Goal: Task Accomplishment & Management: Use online tool/utility

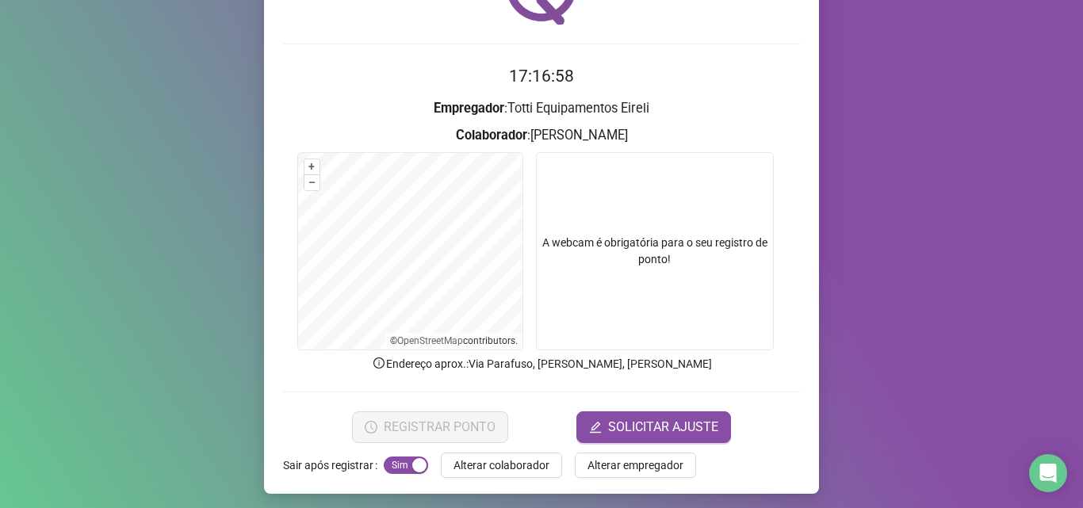
scroll to position [111, 0]
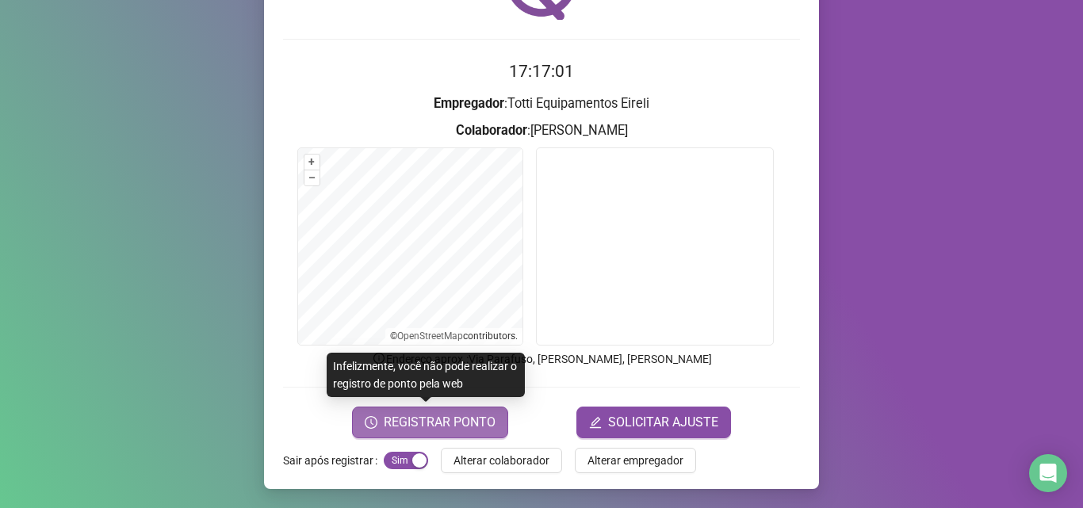
click at [404, 429] on span "REGISTRAR PONTO" at bounding box center [440, 422] width 112 height 19
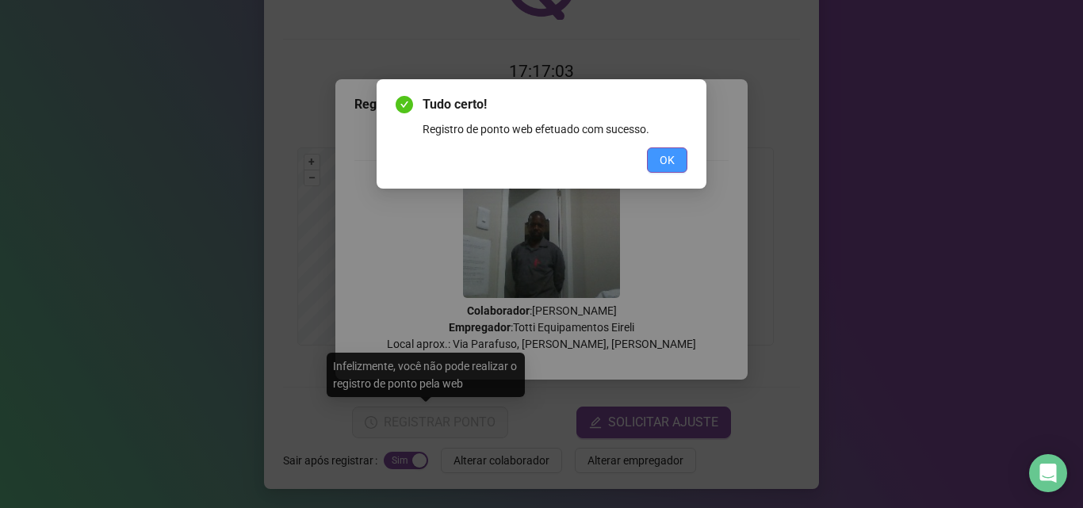
drag, startPoint x: 689, startPoint y: 159, endPoint x: 681, endPoint y: 159, distance: 8.8
click at [688, 159] on div "Tudo certo! Registro de ponto web efetuado com sucesso. OK" at bounding box center [542, 133] width 330 height 109
click at [678, 159] on button "OK" at bounding box center [667, 160] width 40 height 25
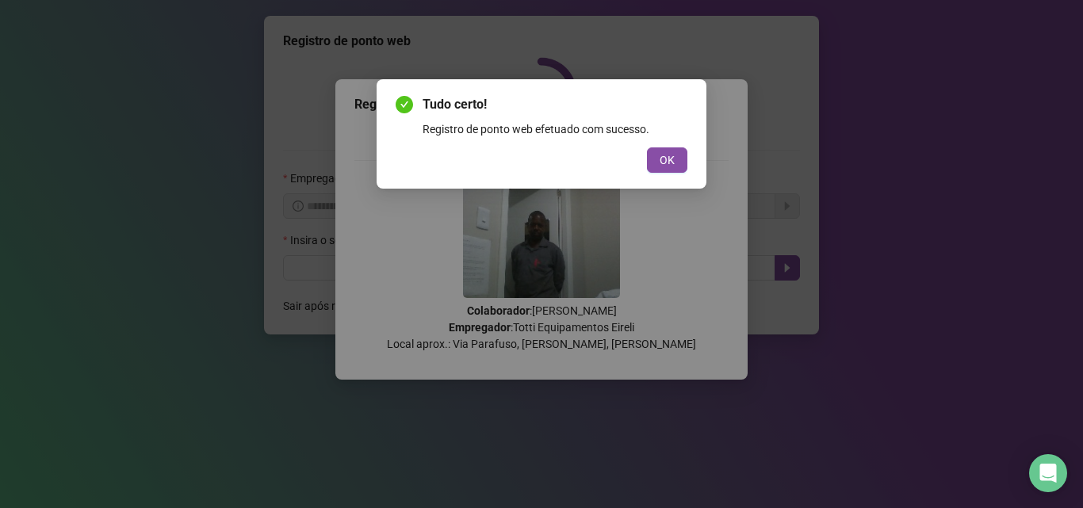
scroll to position [0, 0]
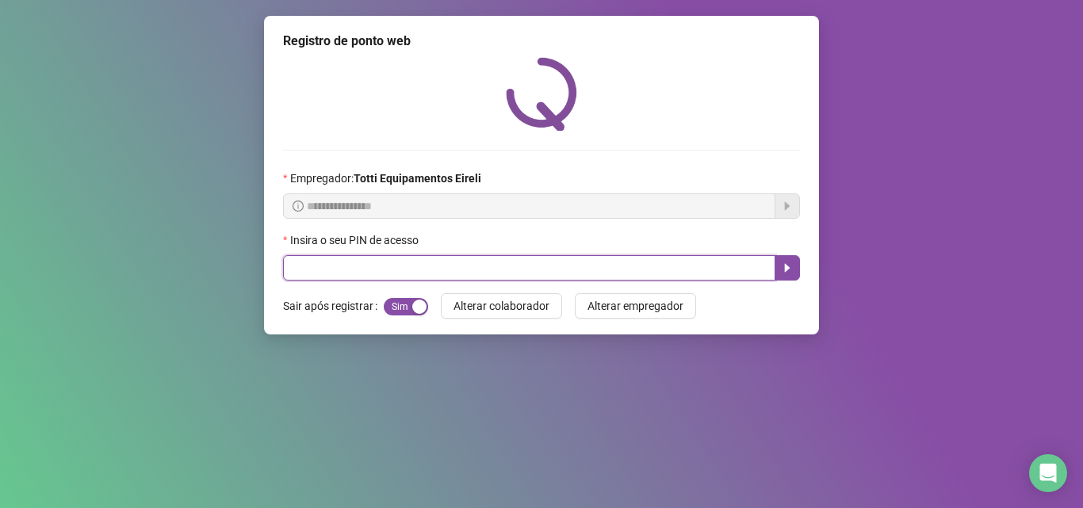
click at [412, 267] on input "text" at bounding box center [529, 267] width 493 height 25
type input "*****"
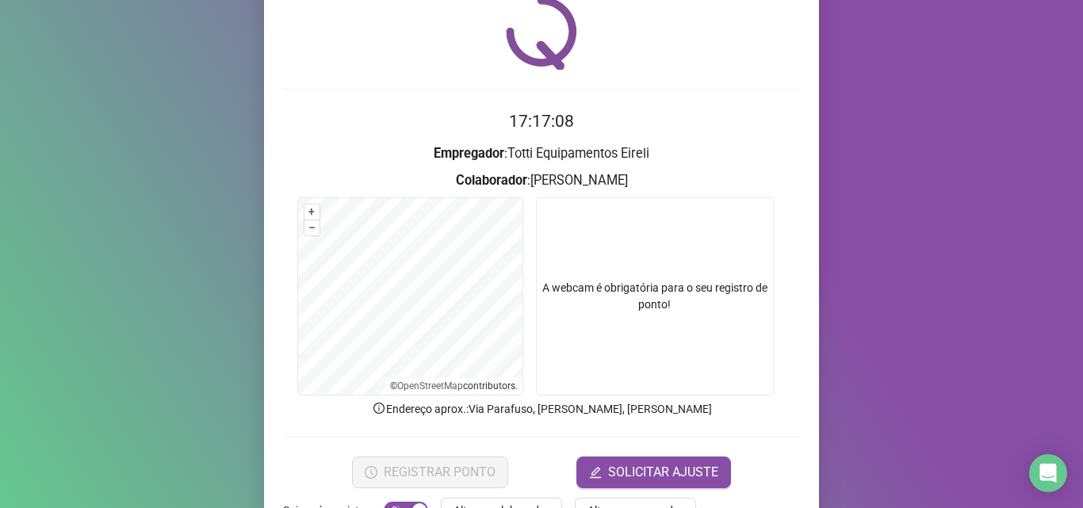
scroll to position [111, 0]
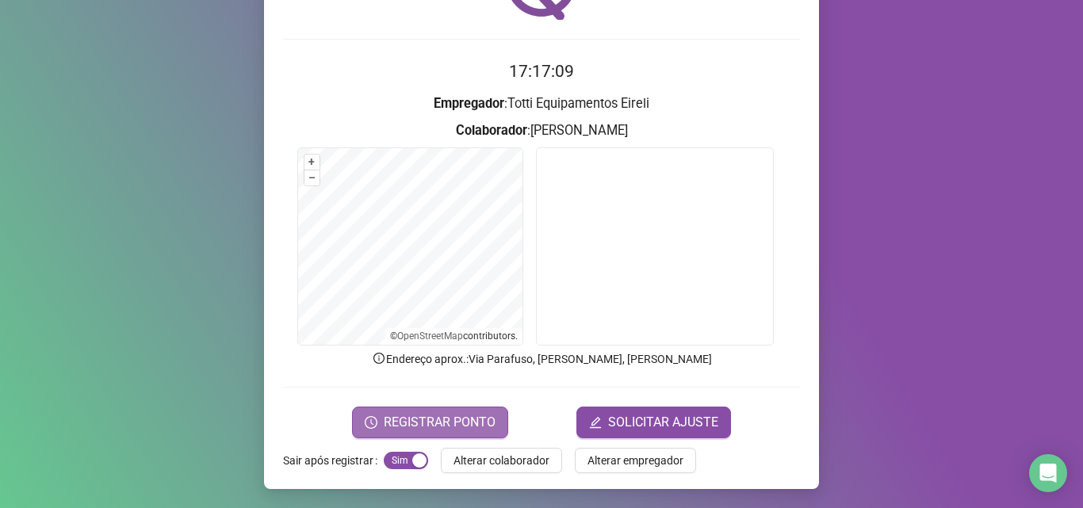
click at [413, 419] on span "REGISTRAR PONTO" at bounding box center [440, 422] width 112 height 19
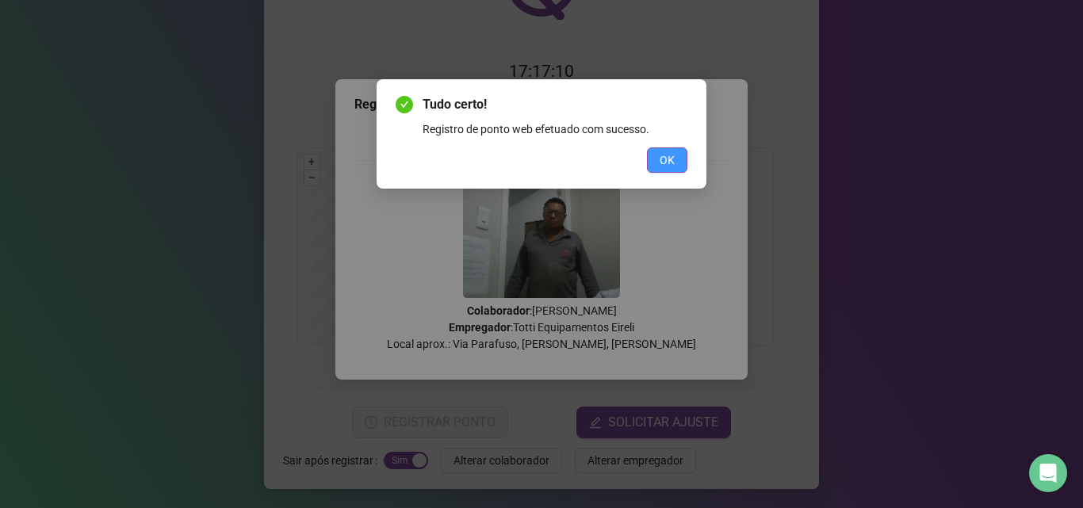
click at [678, 165] on button "OK" at bounding box center [667, 160] width 40 height 25
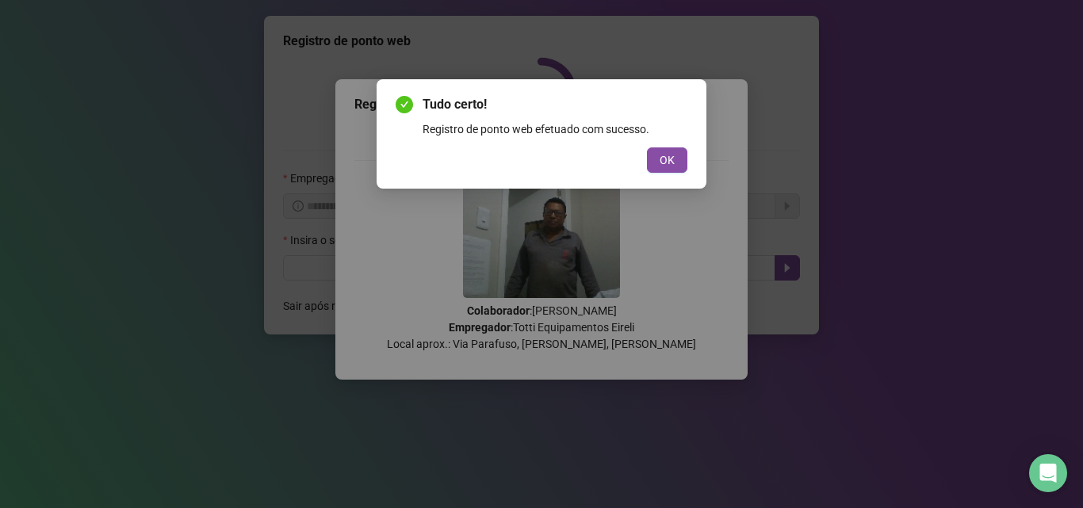
scroll to position [0, 0]
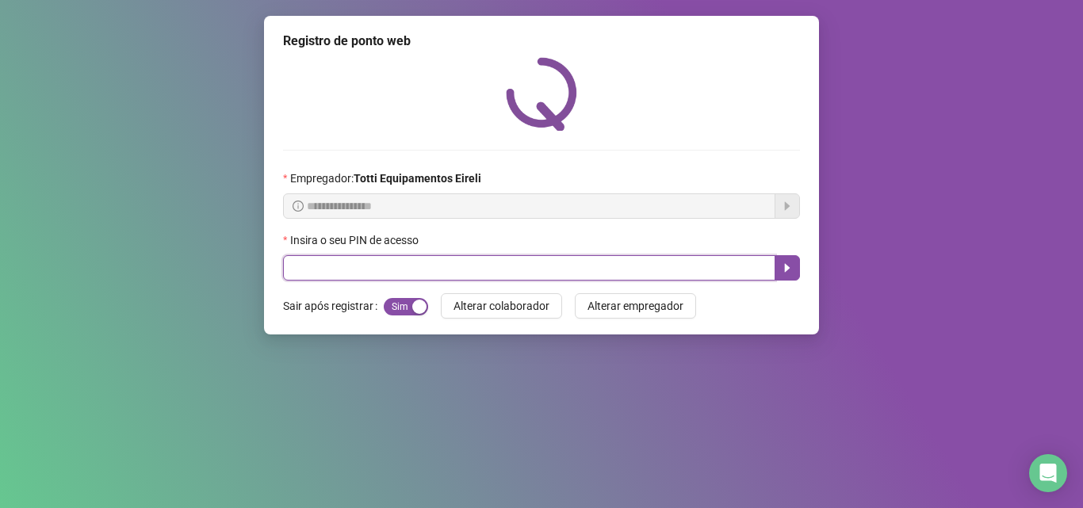
click at [362, 271] on input "text" at bounding box center [529, 267] width 493 height 25
type input "*****"
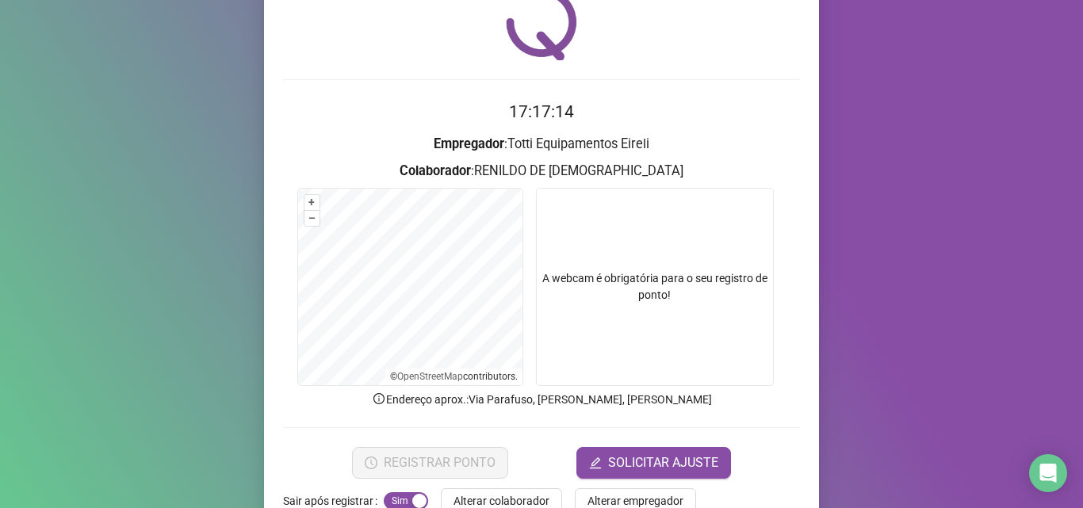
scroll to position [111, 0]
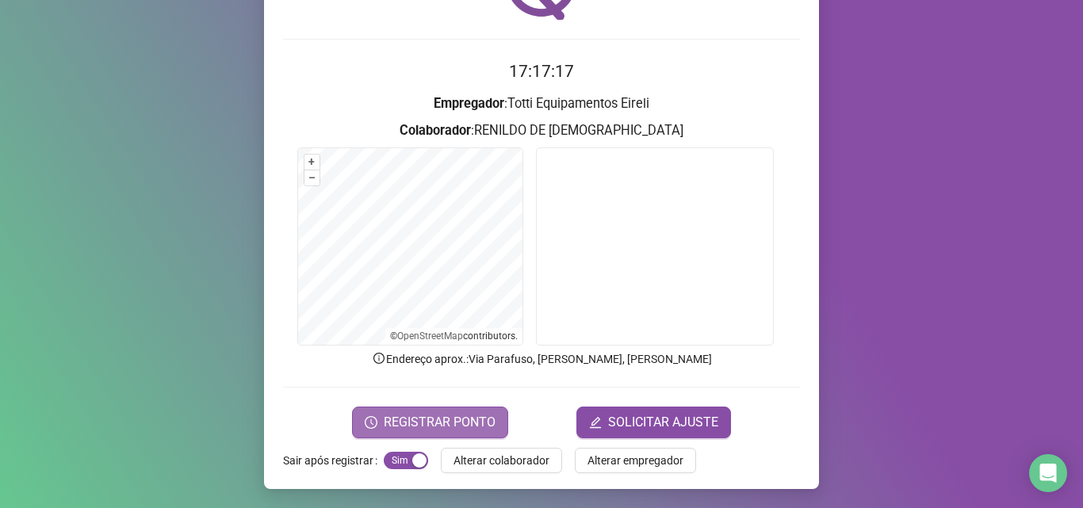
click at [425, 417] on span "REGISTRAR PONTO" at bounding box center [440, 422] width 112 height 19
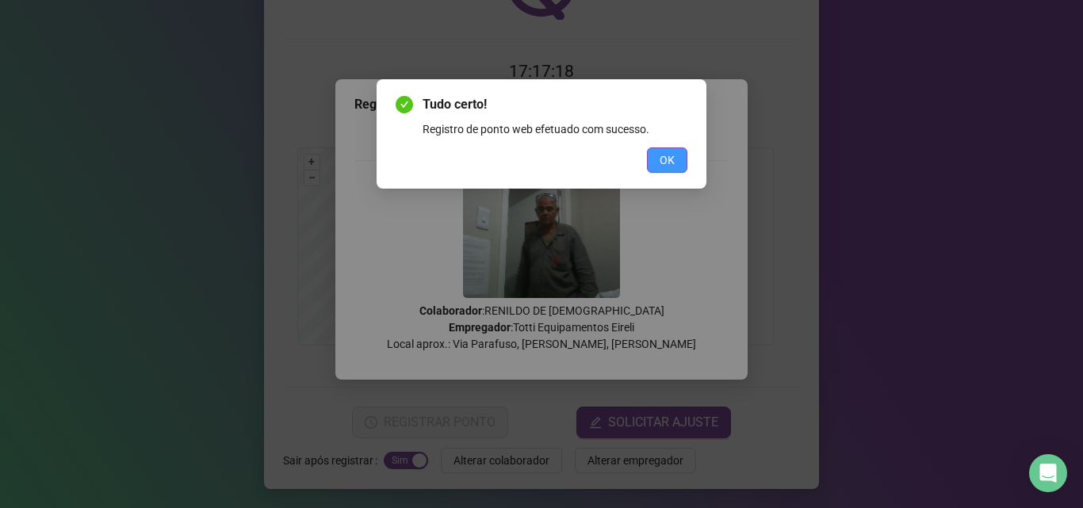
click at [659, 159] on button "OK" at bounding box center [667, 160] width 40 height 25
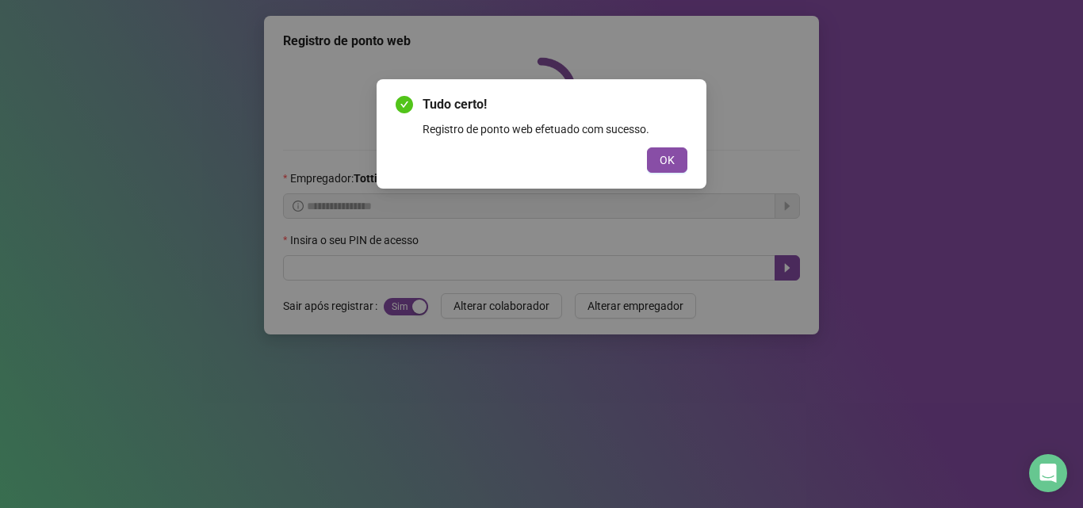
scroll to position [0, 0]
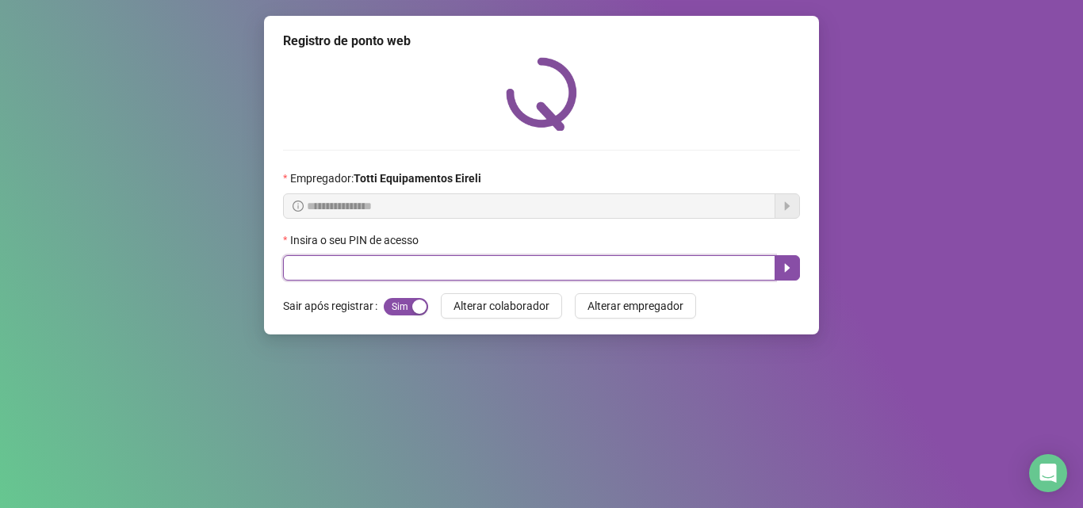
click at [391, 267] on input "text" at bounding box center [529, 267] width 493 height 25
type input "*****"
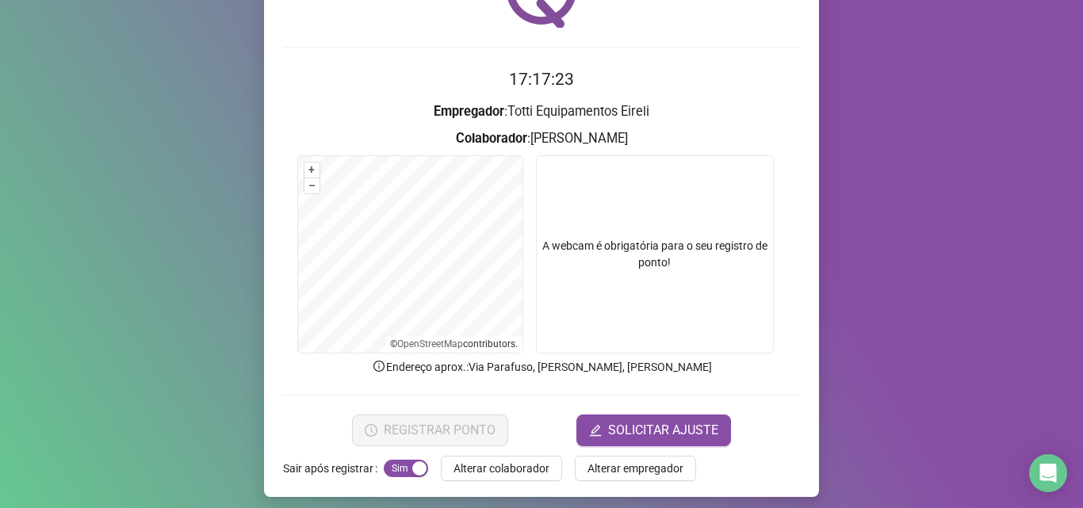
scroll to position [111, 0]
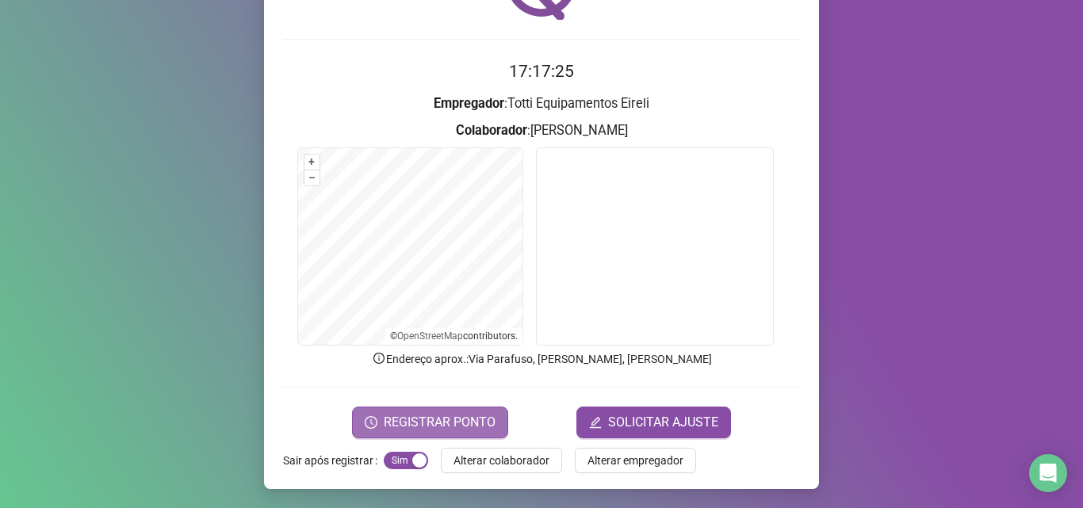
click at [388, 419] on span "REGISTRAR PONTO" at bounding box center [440, 422] width 112 height 19
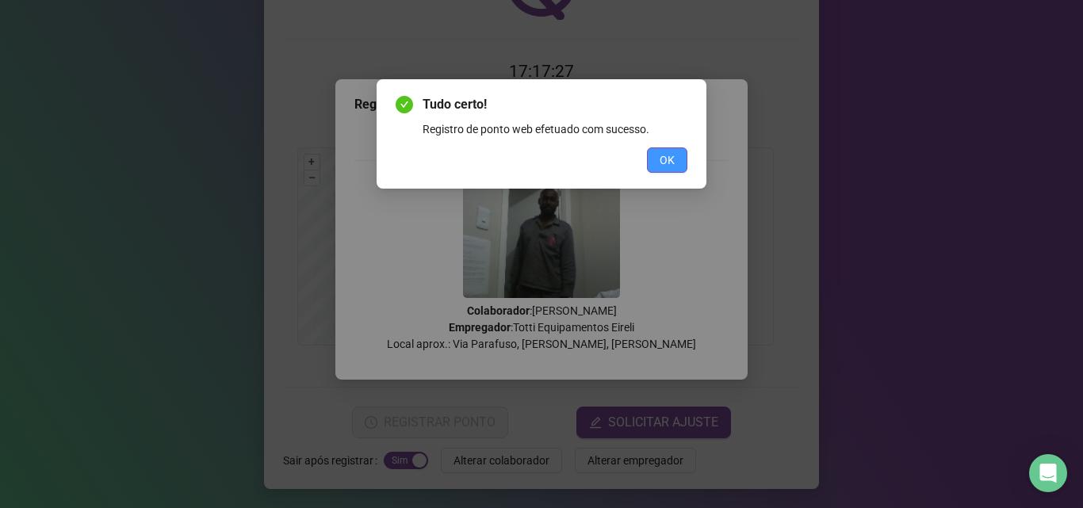
click at [661, 160] on span "OK" at bounding box center [667, 159] width 15 height 17
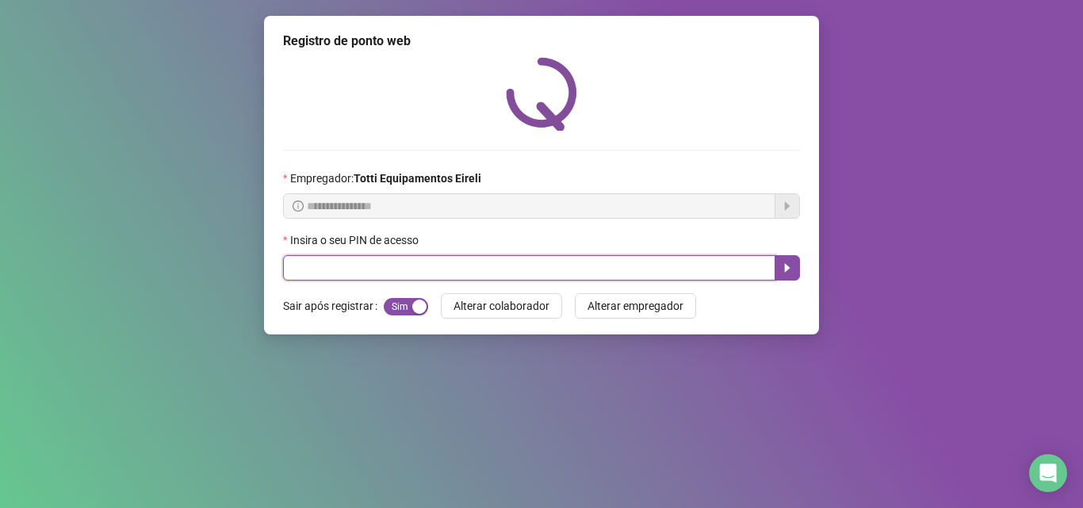
click at [307, 270] on input "text" at bounding box center [529, 267] width 493 height 25
type input "*****"
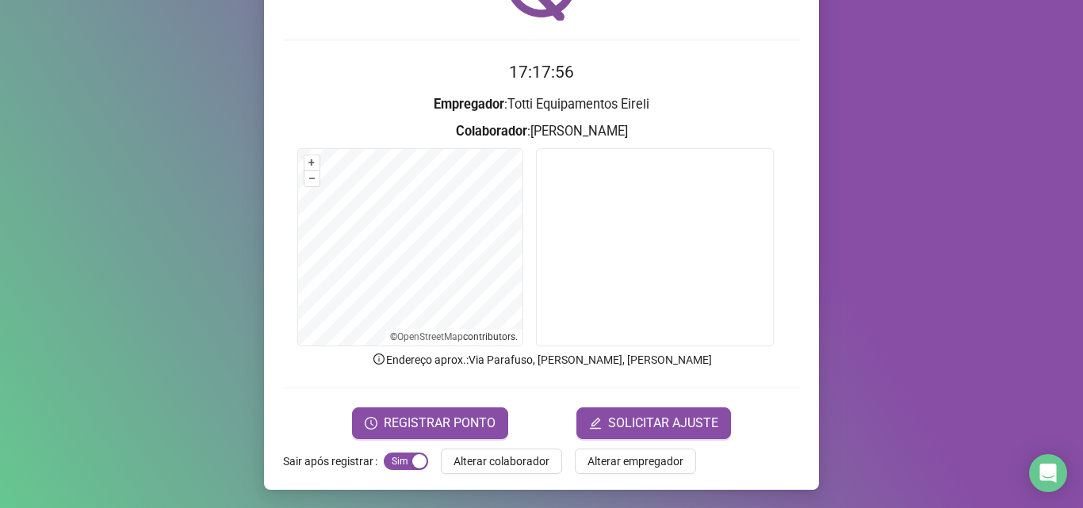
scroll to position [111, 0]
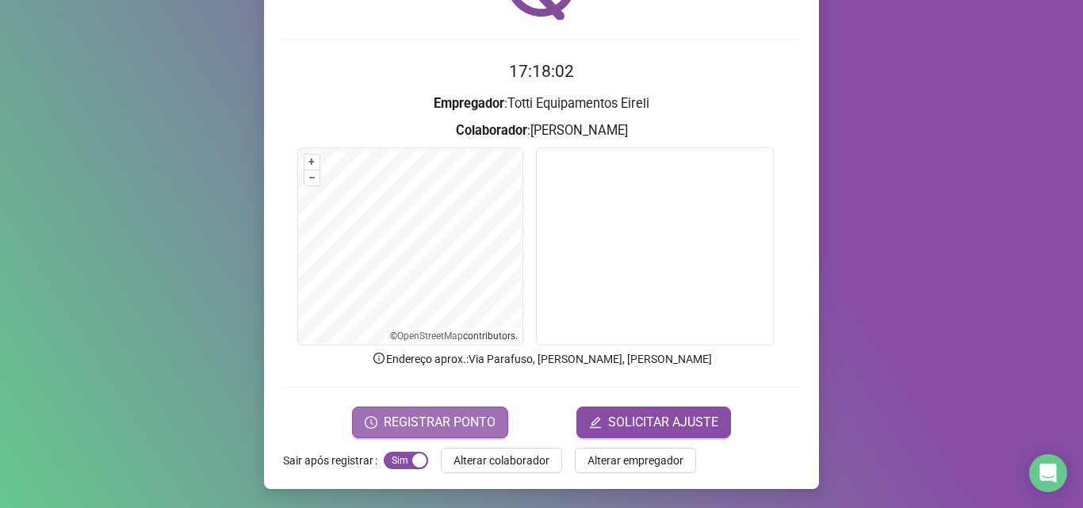
click at [462, 419] on span "REGISTRAR PONTO" at bounding box center [440, 422] width 112 height 19
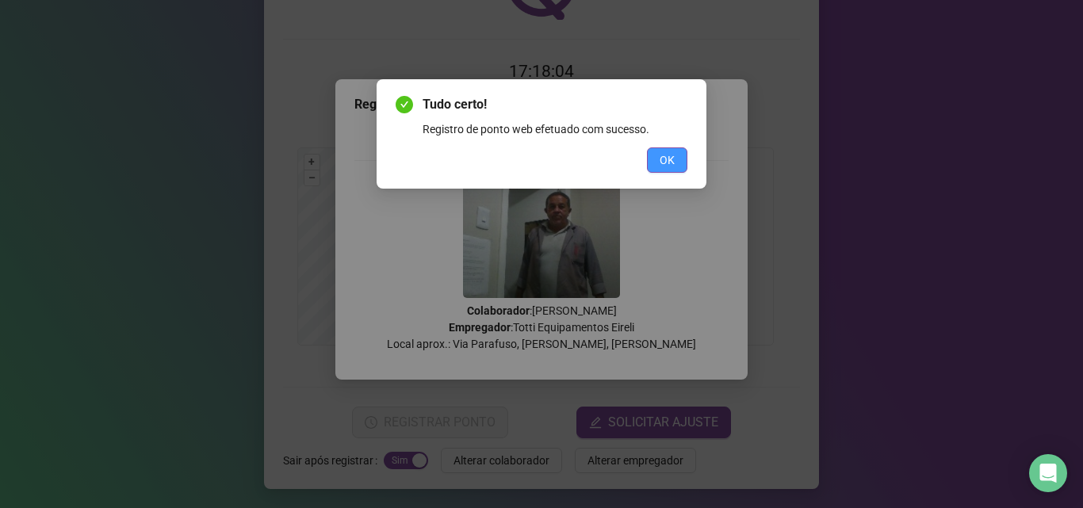
click at [669, 152] on span "OK" at bounding box center [667, 159] width 15 height 17
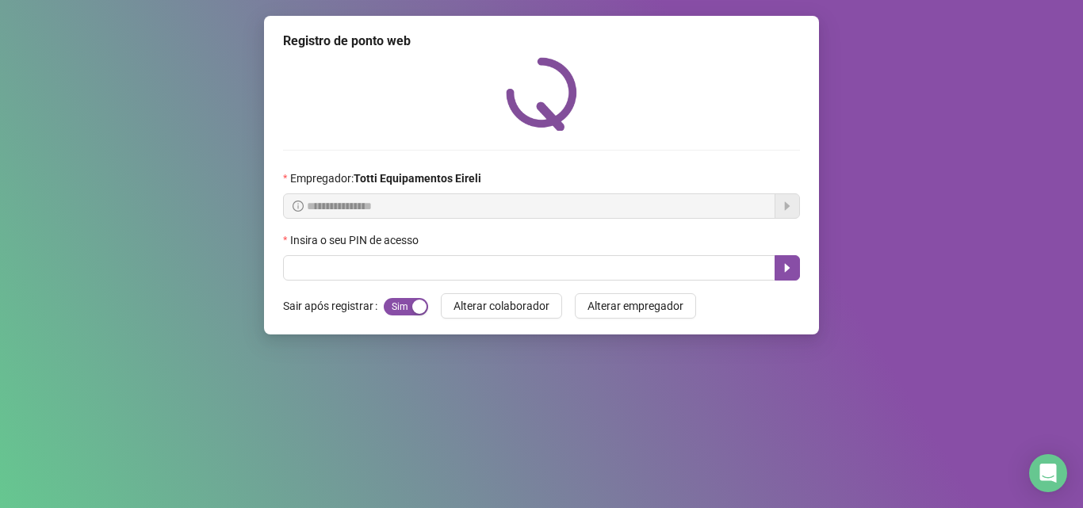
scroll to position [0, 0]
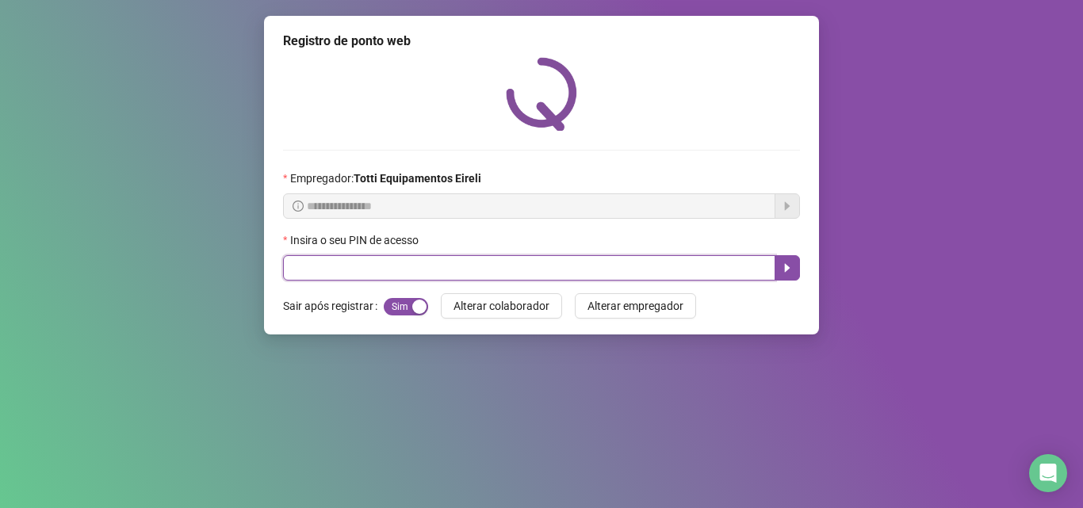
click at [457, 274] on input "text" at bounding box center [529, 267] width 493 height 25
type input "*****"
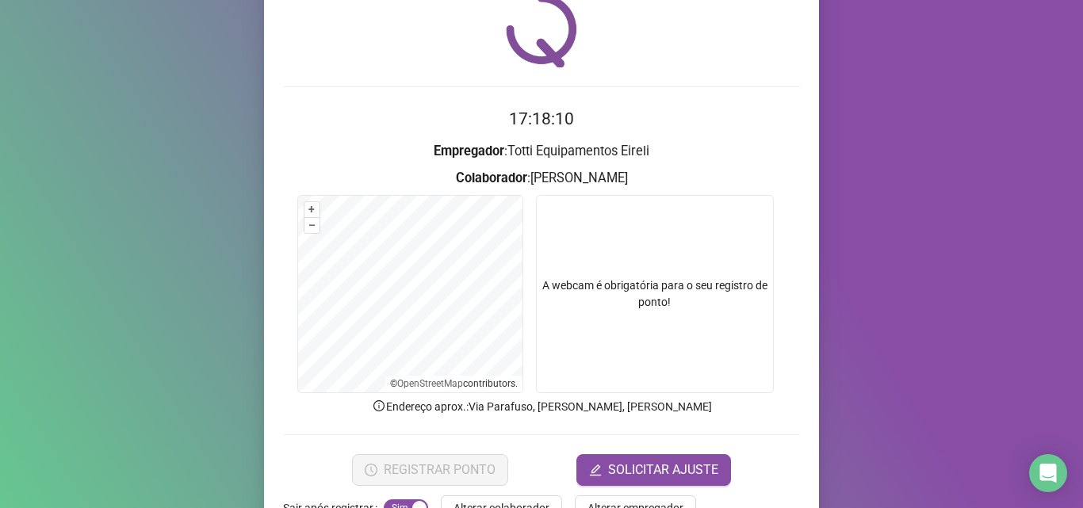
scroll to position [111, 0]
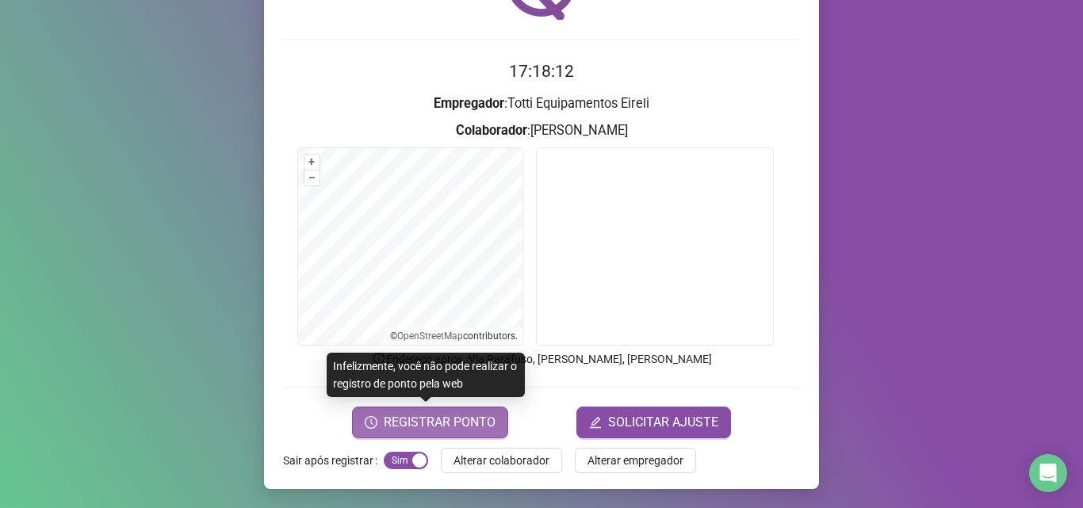
click at [406, 425] on span "REGISTRAR PONTO" at bounding box center [440, 422] width 112 height 19
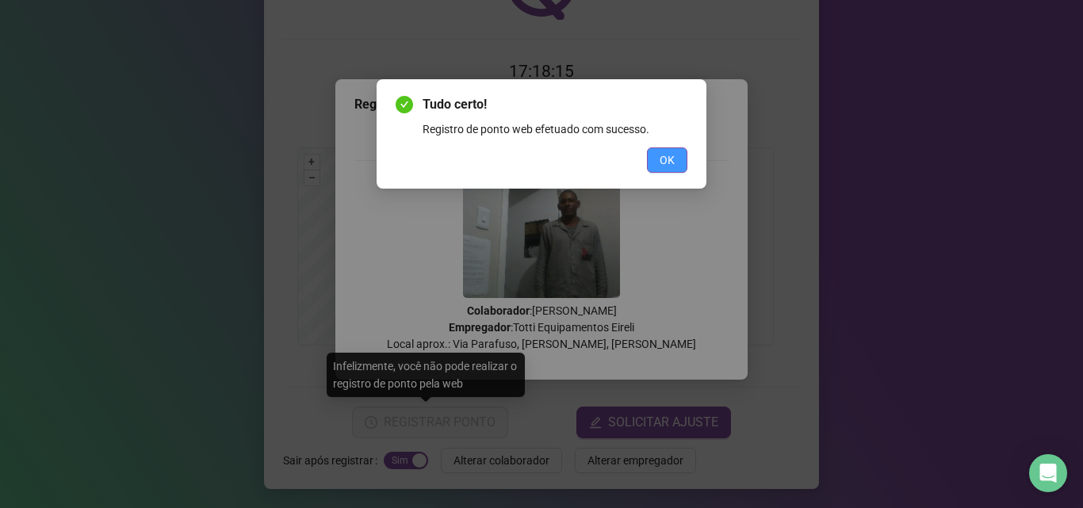
click at [663, 169] on button "OK" at bounding box center [667, 160] width 40 height 25
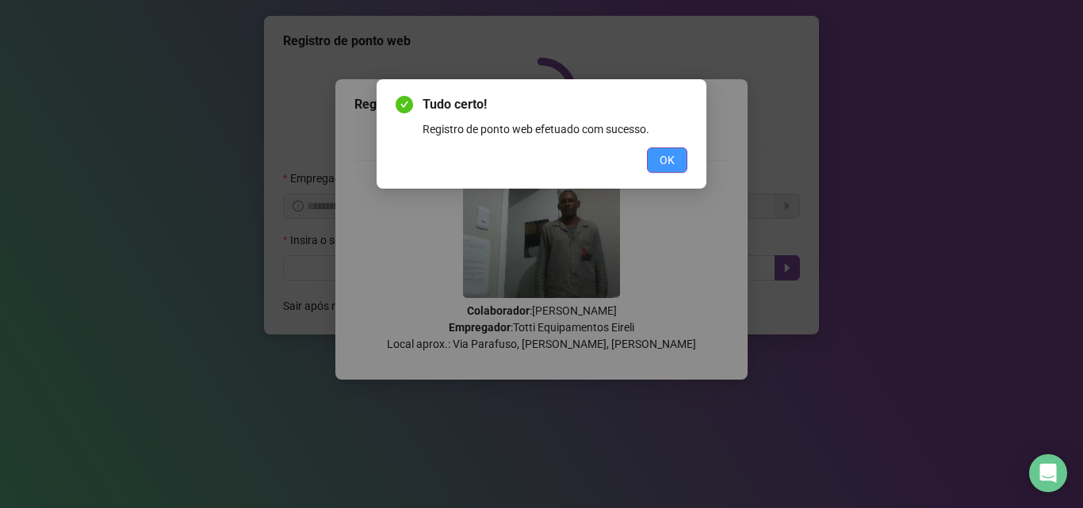
scroll to position [0, 0]
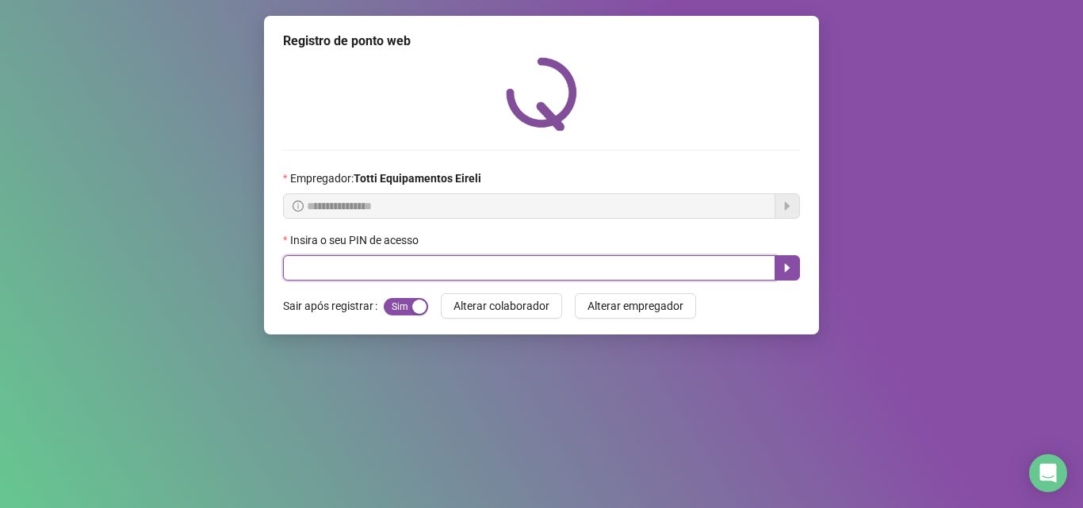
click at [601, 262] on input "text" at bounding box center [529, 267] width 493 height 25
type input "*****"
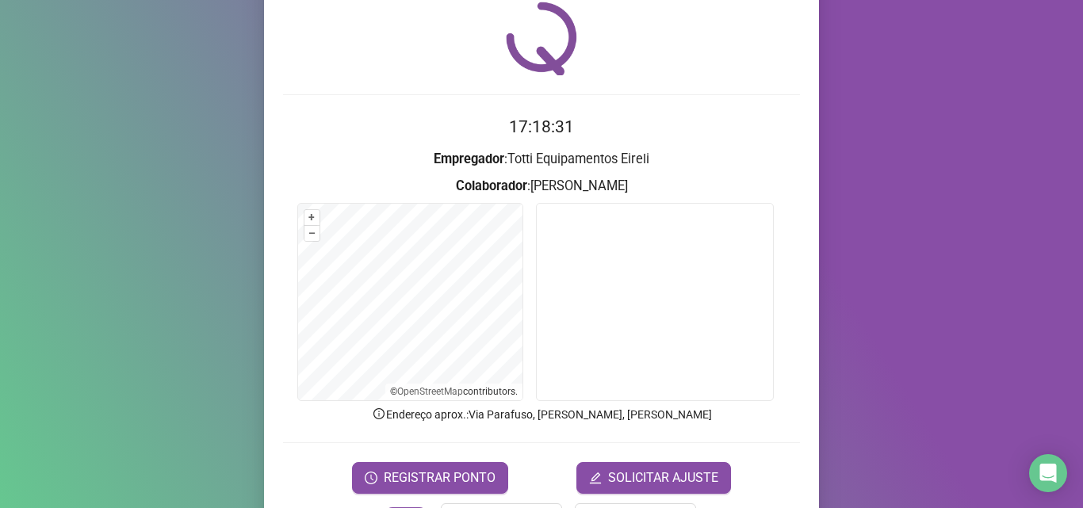
scroll to position [111, 0]
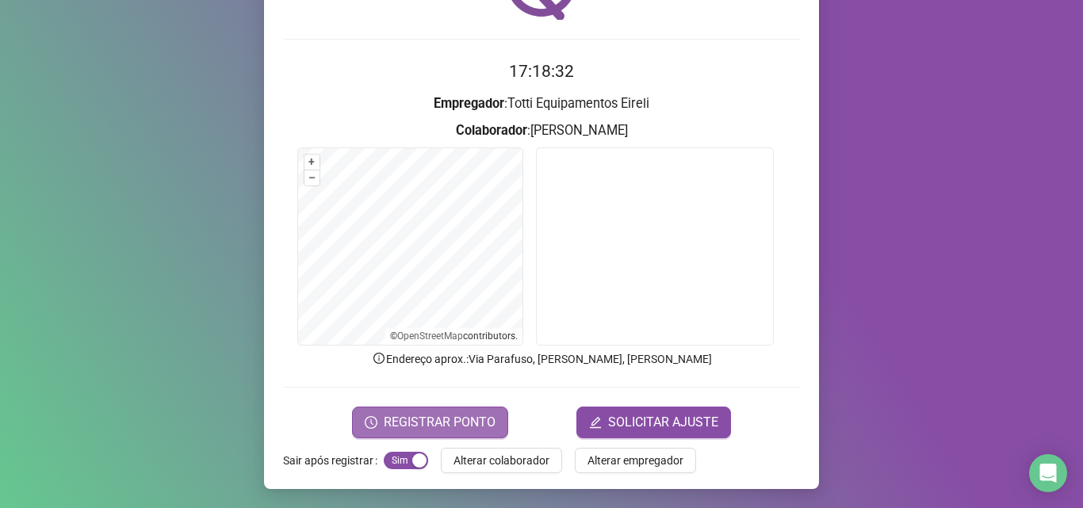
click at [419, 430] on span "REGISTRAR PONTO" at bounding box center [440, 422] width 112 height 19
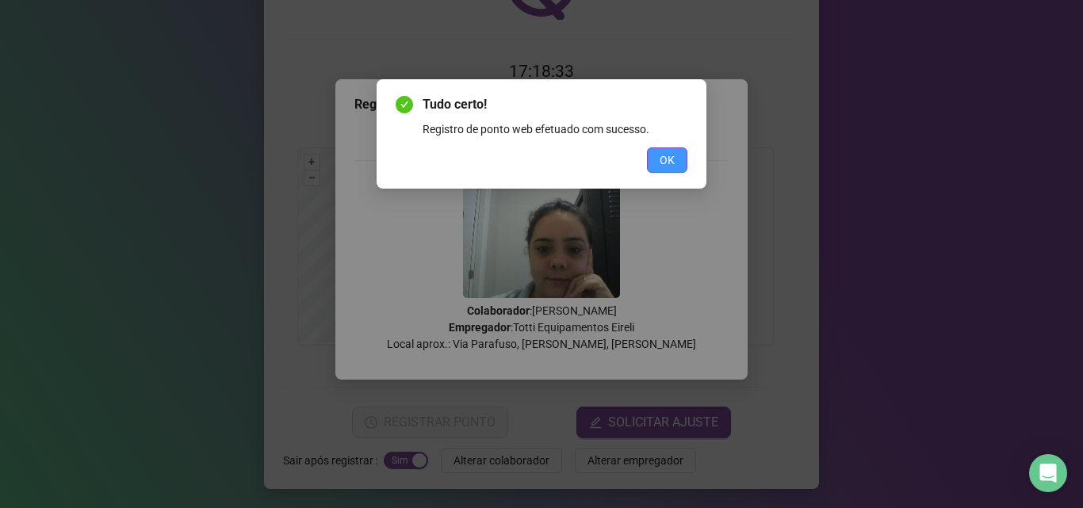
click at [659, 163] on button "OK" at bounding box center [667, 160] width 40 height 25
